Goal: Transaction & Acquisition: Purchase product/service

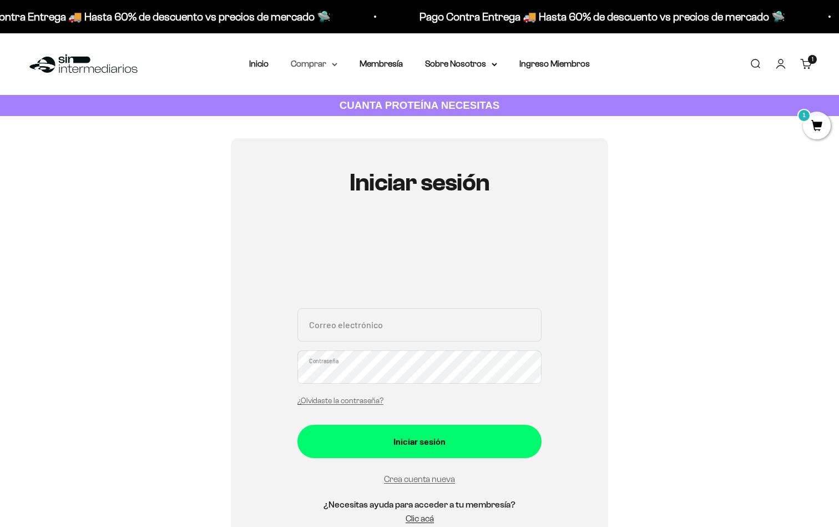
click at [336, 58] on summary "Comprar" at bounding box center [314, 64] width 47 height 14
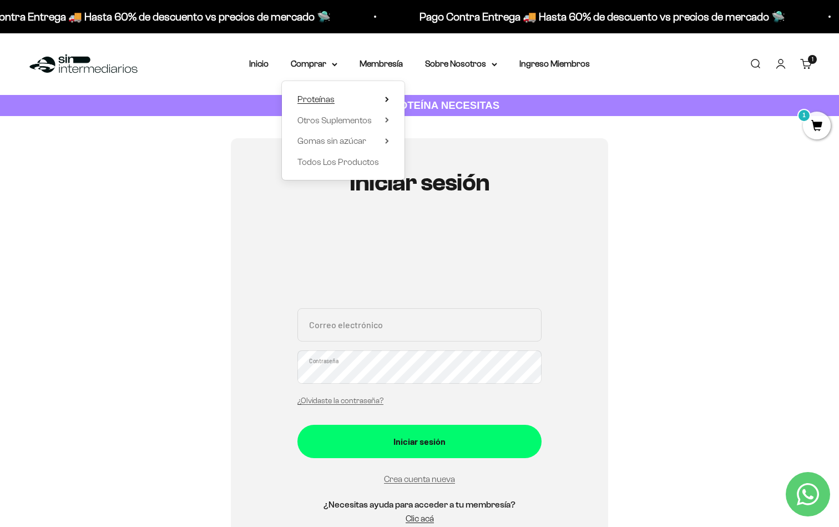
click at [351, 99] on summary "Proteínas" at bounding box center [344, 99] width 92 height 14
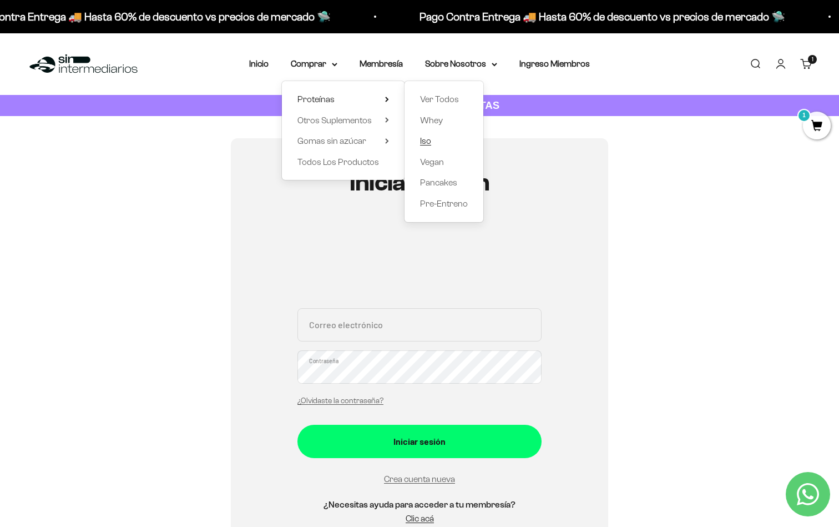
click at [425, 140] on span "Iso" at bounding box center [425, 140] width 11 height 9
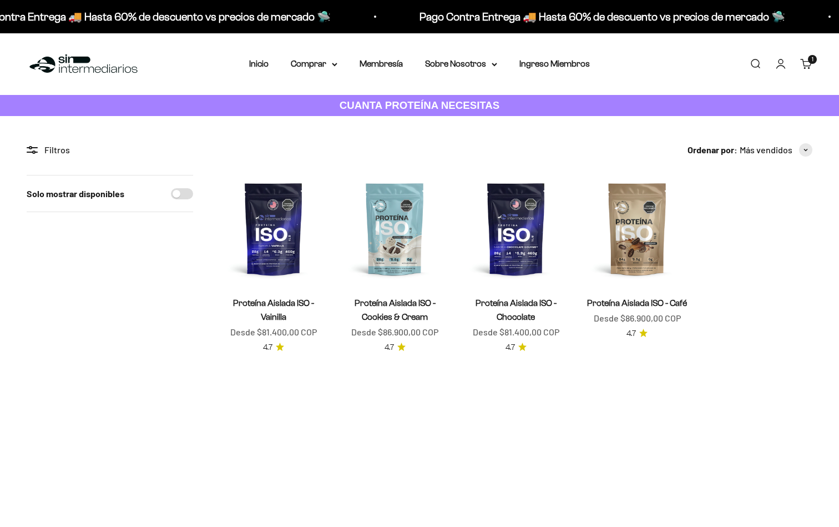
click at [425, 140] on section "Filtros Ordenar por Características Más vendidos Alfabéticamente, A-Z Alfabétic…" at bounding box center [419, 261] width 839 height 291
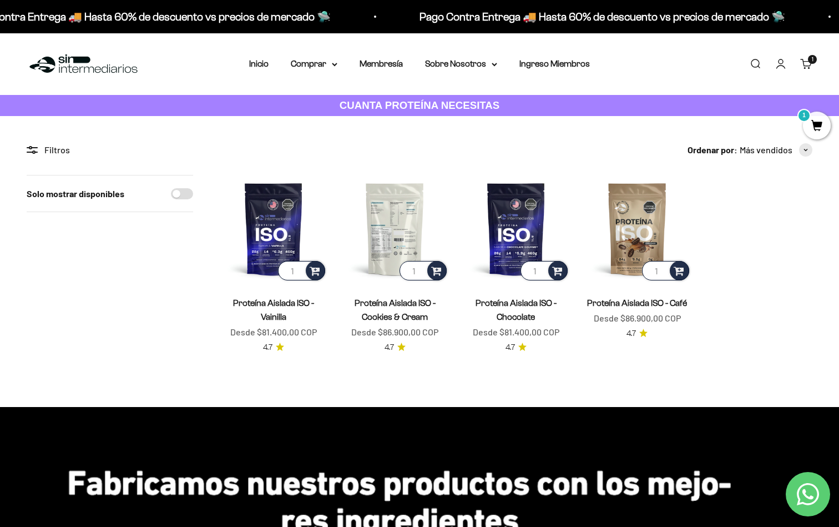
click at [399, 222] on img at bounding box center [395, 229] width 108 height 108
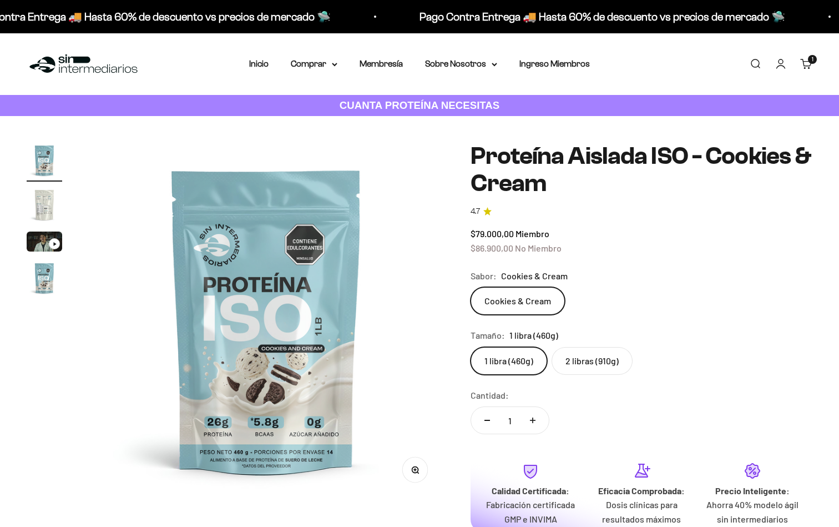
click at [621, 362] on label "2 libras (910g)" at bounding box center [592, 361] width 81 height 28
click at [471, 347] on input "2 libras (910g)" at bounding box center [470, 346] width 1 height 1
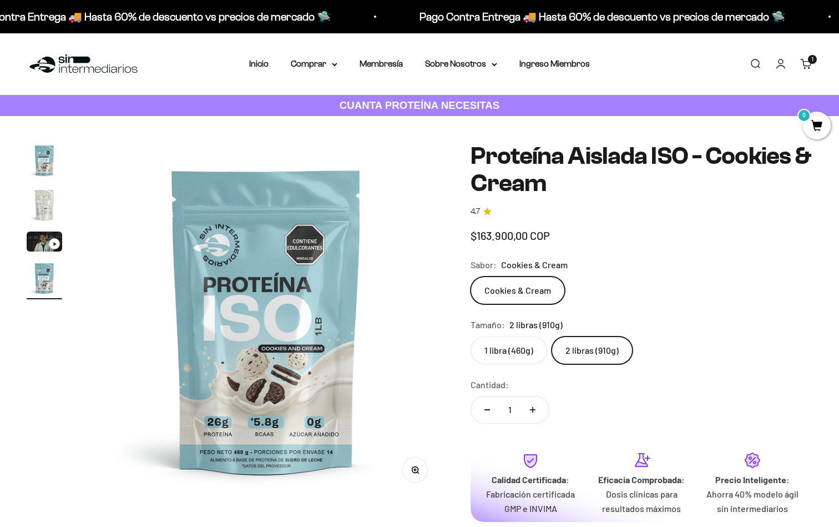
scroll to position [0, 1106]
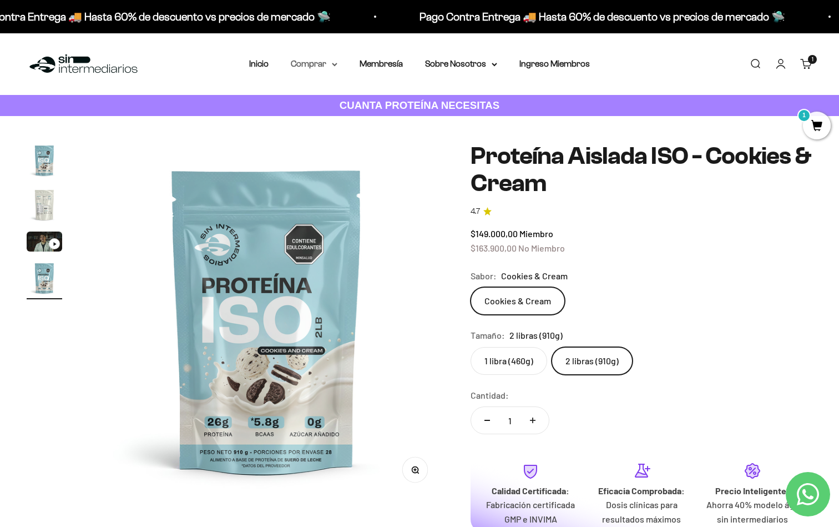
click at [330, 68] on summary "Comprar" at bounding box center [314, 64] width 47 height 14
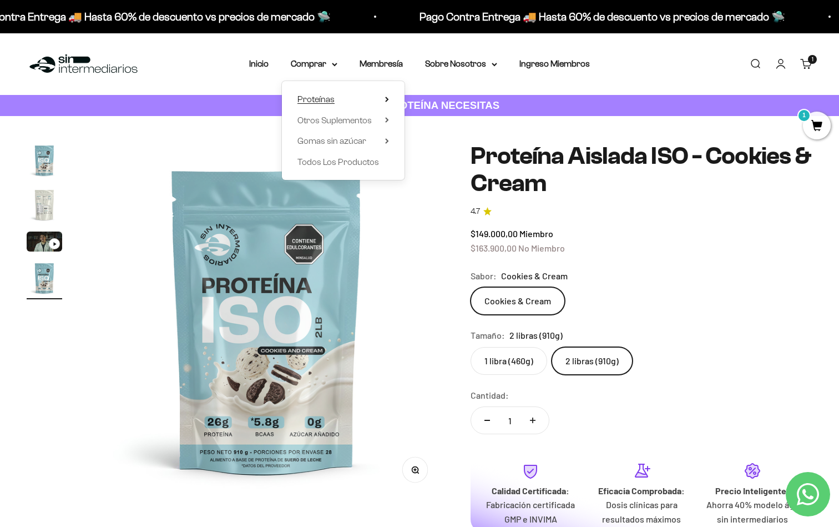
click at [336, 103] on summary "Proteínas" at bounding box center [344, 99] width 92 height 14
click at [441, 119] on span "Whey" at bounding box center [431, 119] width 23 height 9
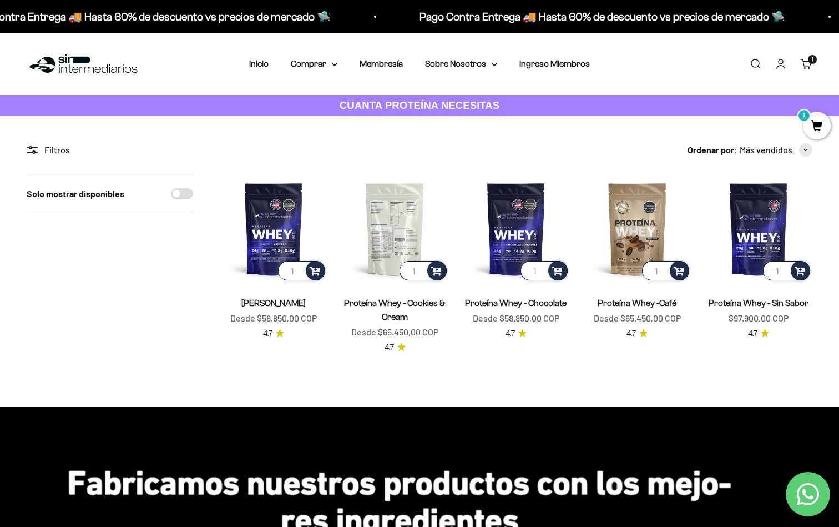
click at [389, 227] on img at bounding box center [395, 229] width 108 height 108
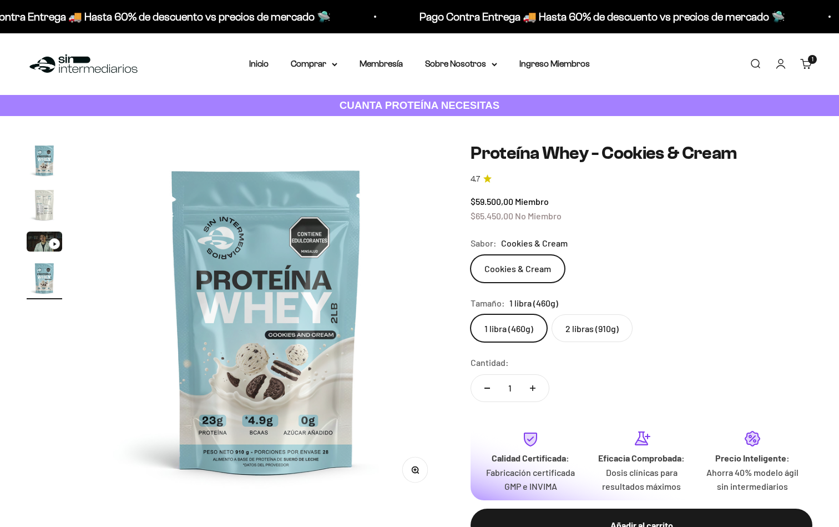
scroll to position [0, 1106]
click at [583, 322] on label "2 libras (910g)" at bounding box center [592, 328] width 81 height 28
click at [471, 314] on input "2 libras (910g)" at bounding box center [470, 314] width 1 height 1
radio input "true"
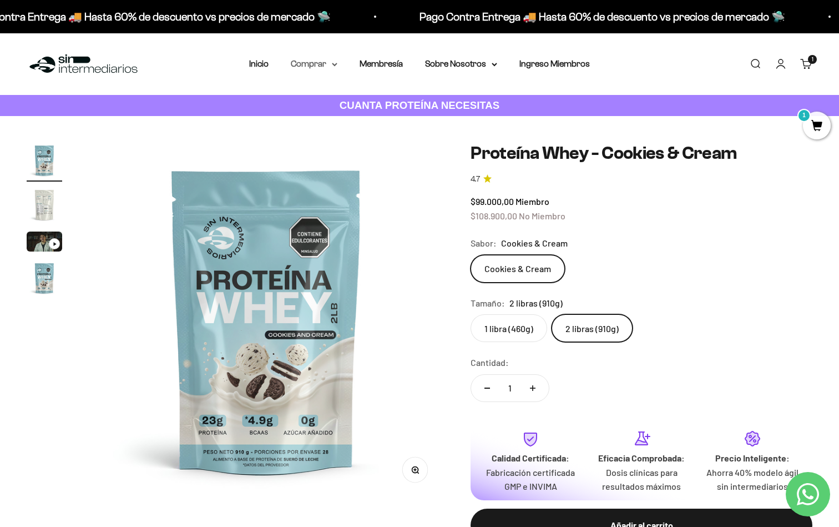
click at [331, 63] on summary "Comprar" at bounding box center [314, 64] width 47 height 14
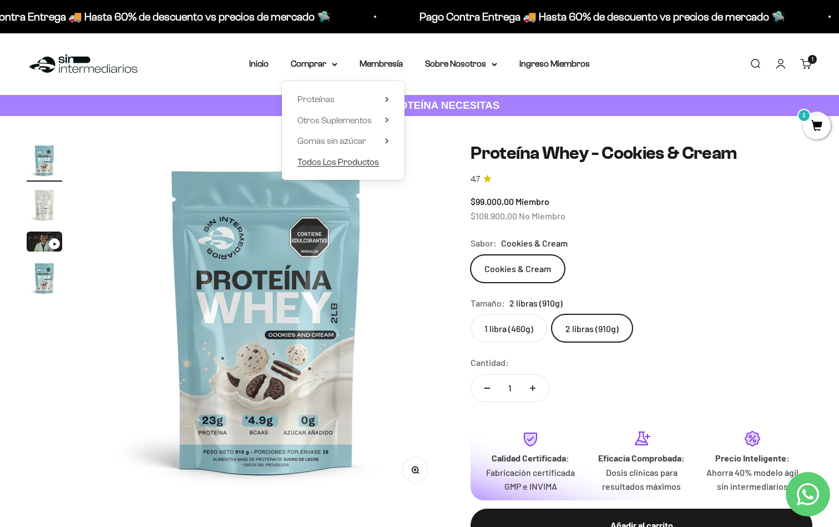
click at [329, 162] on span "Todos Los Productos" at bounding box center [339, 161] width 82 height 9
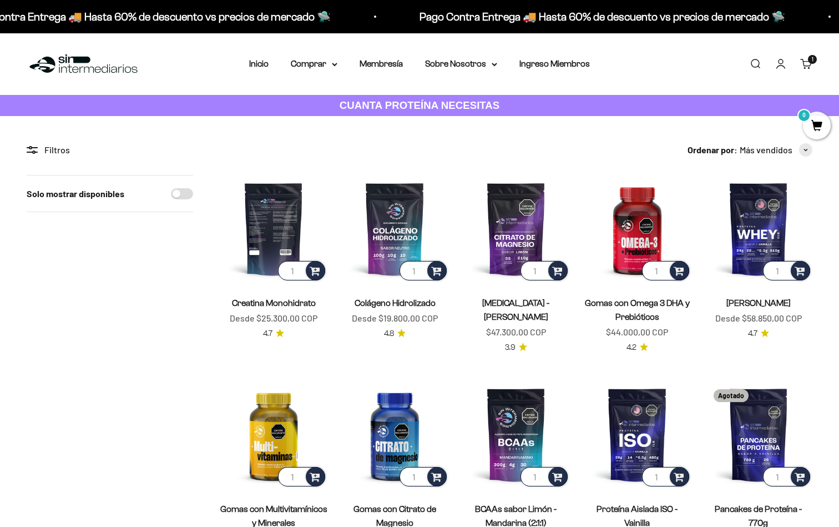
click at [267, 243] on img at bounding box center [274, 229] width 108 height 108
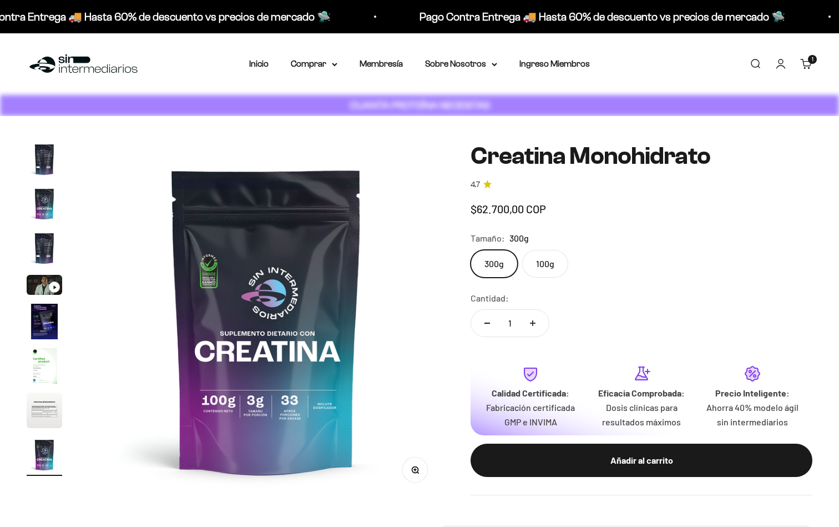
scroll to position [0, 2951]
